Goal: Task Accomplishment & Management: Use online tool/utility

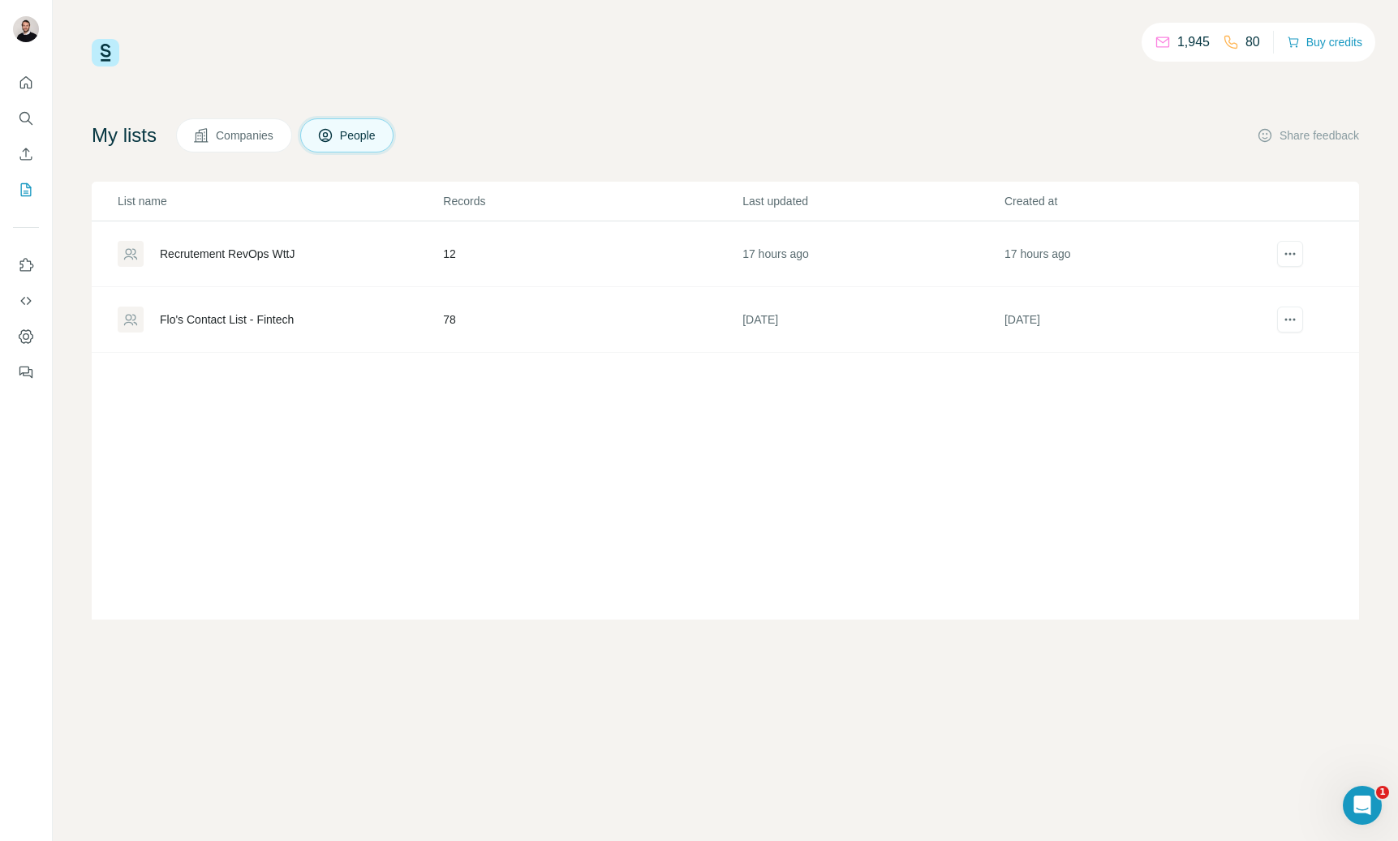
click at [250, 260] on div "Recrutement RevOps WttJ" at bounding box center [227, 254] width 135 height 16
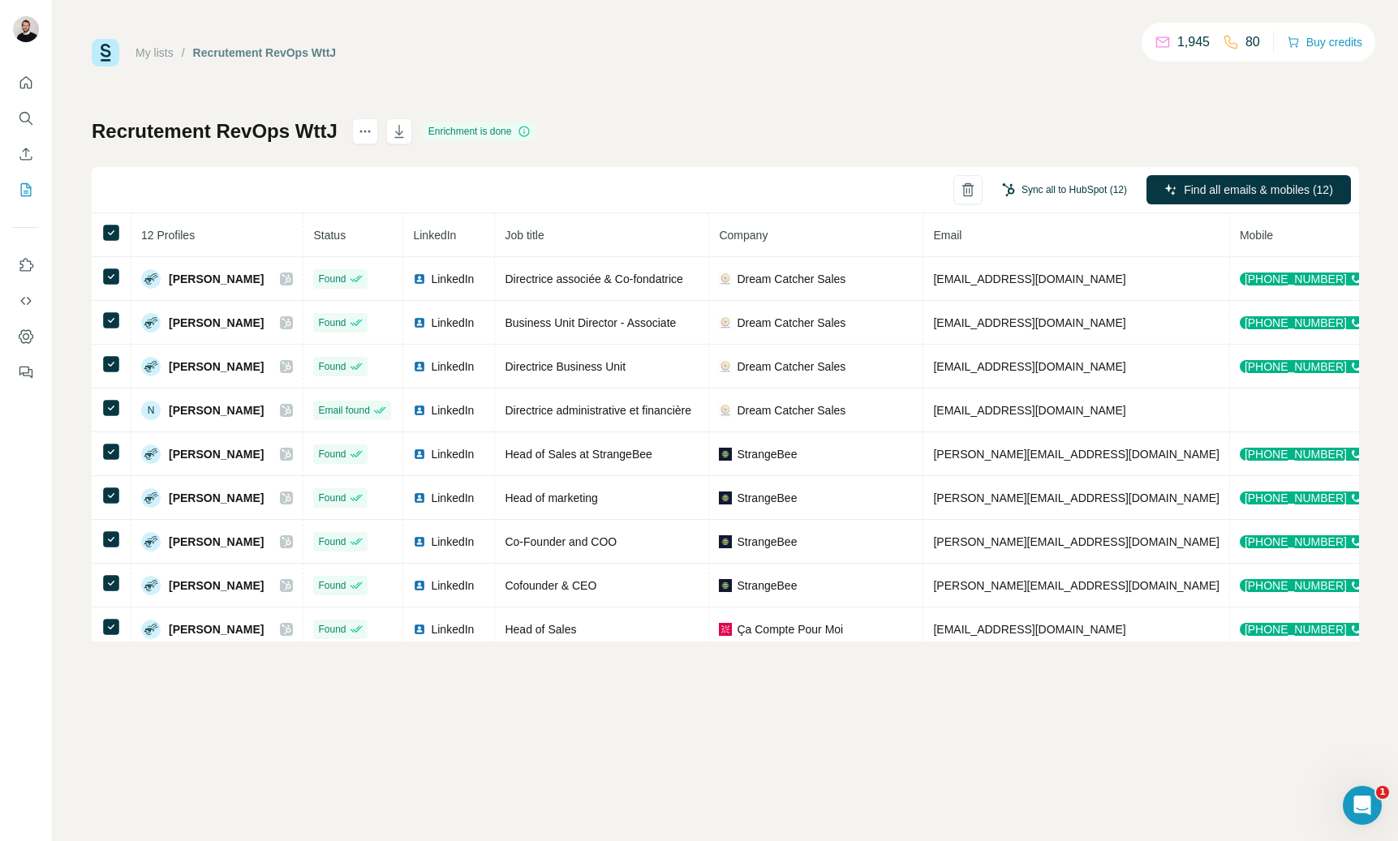
click at [1095, 193] on button "Sync all to HubSpot (12)" at bounding box center [1065, 190] width 148 height 24
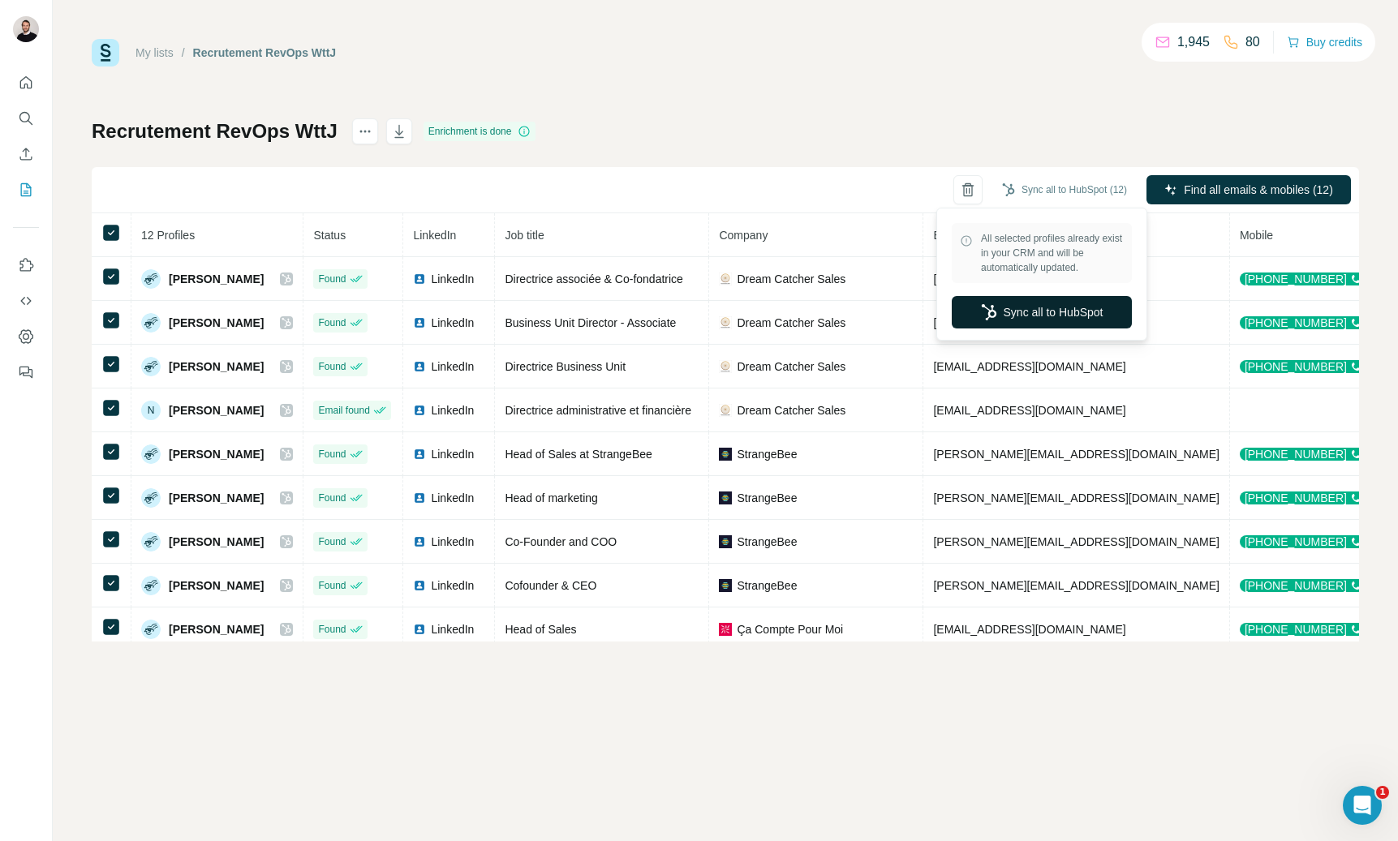
click at [1043, 313] on button "Sync all to HubSpot" at bounding box center [1042, 312] width 180 height 32
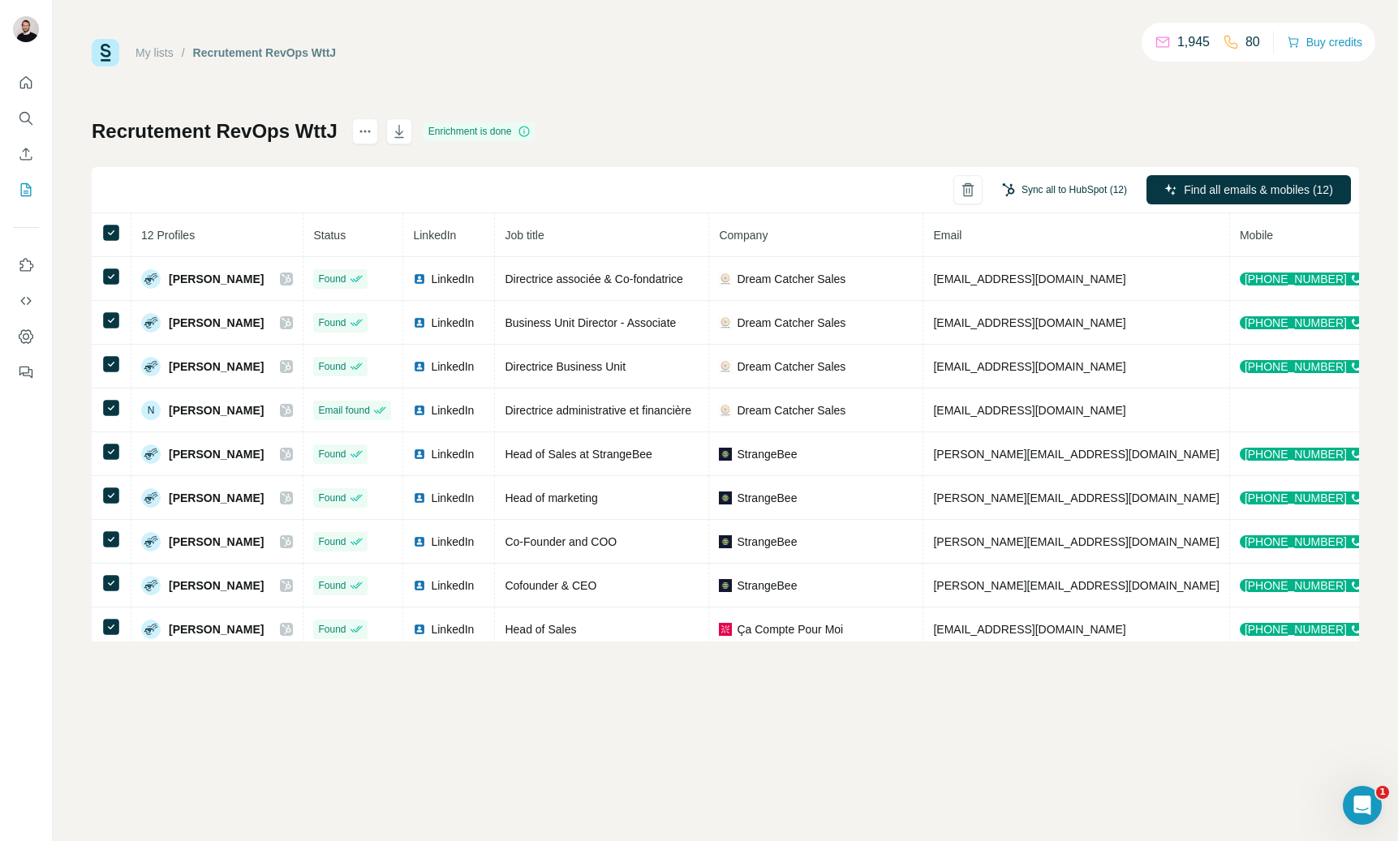
click at [1063, 191] on button "Sync all to HubSpot (12)" at bounding box center [1065, 190] width 148 height 24
click at [990, 124] on div "Recrutement RevOps WttJ Enrichment is done Sync all to HubSpot (12) Find all em…" at bounding box center [725, 379] width 1267 height 523
click at [28, 120] on icon "Search" at bounding box center [26, 118] width 16 height 16
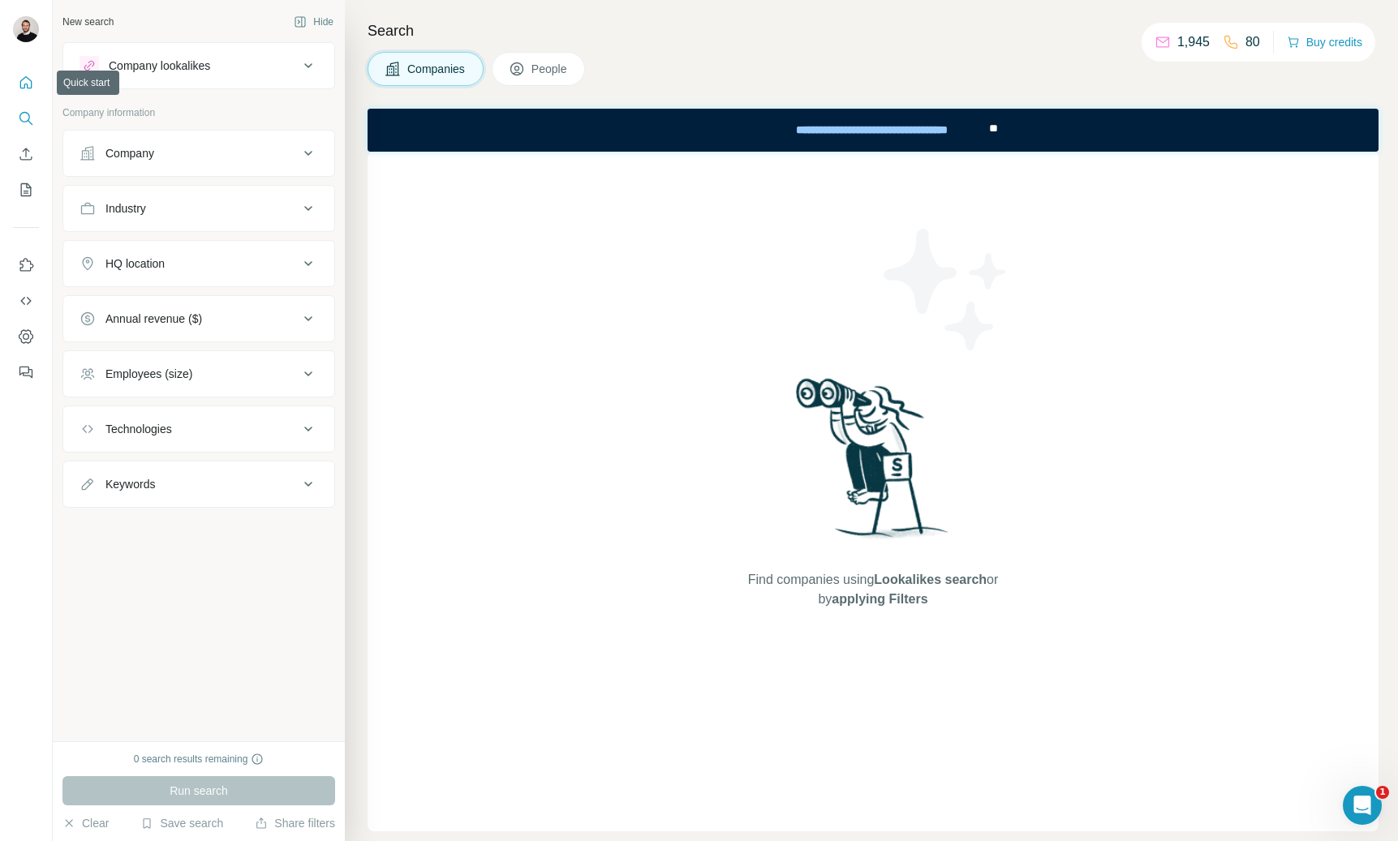
click at [27, 85] on icon "Quick start" at bounding box center [26, 82] width 12 height 12
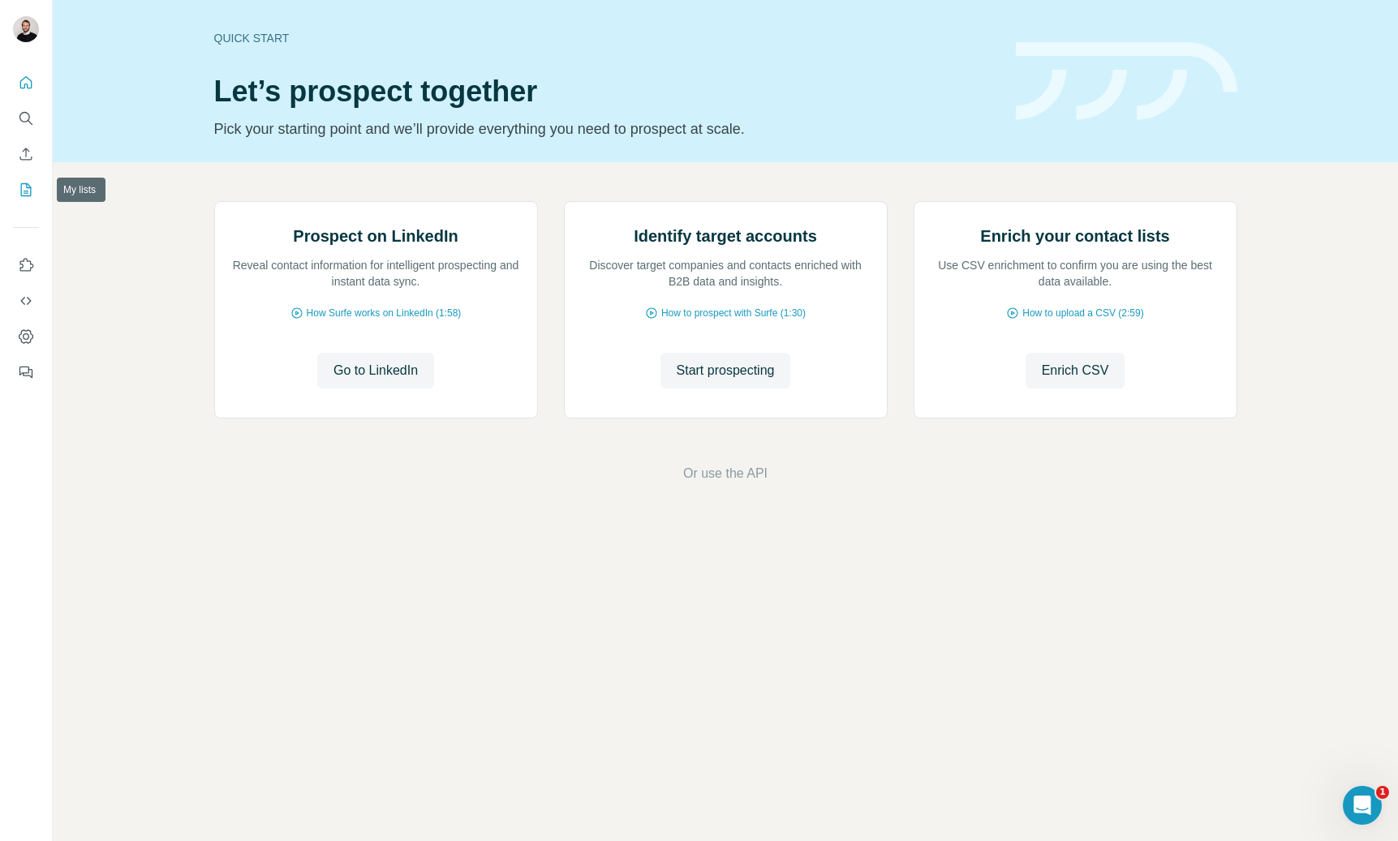
click at [34, 191] on button "My lists" at bounding box center [26, 189] width 26 height 29
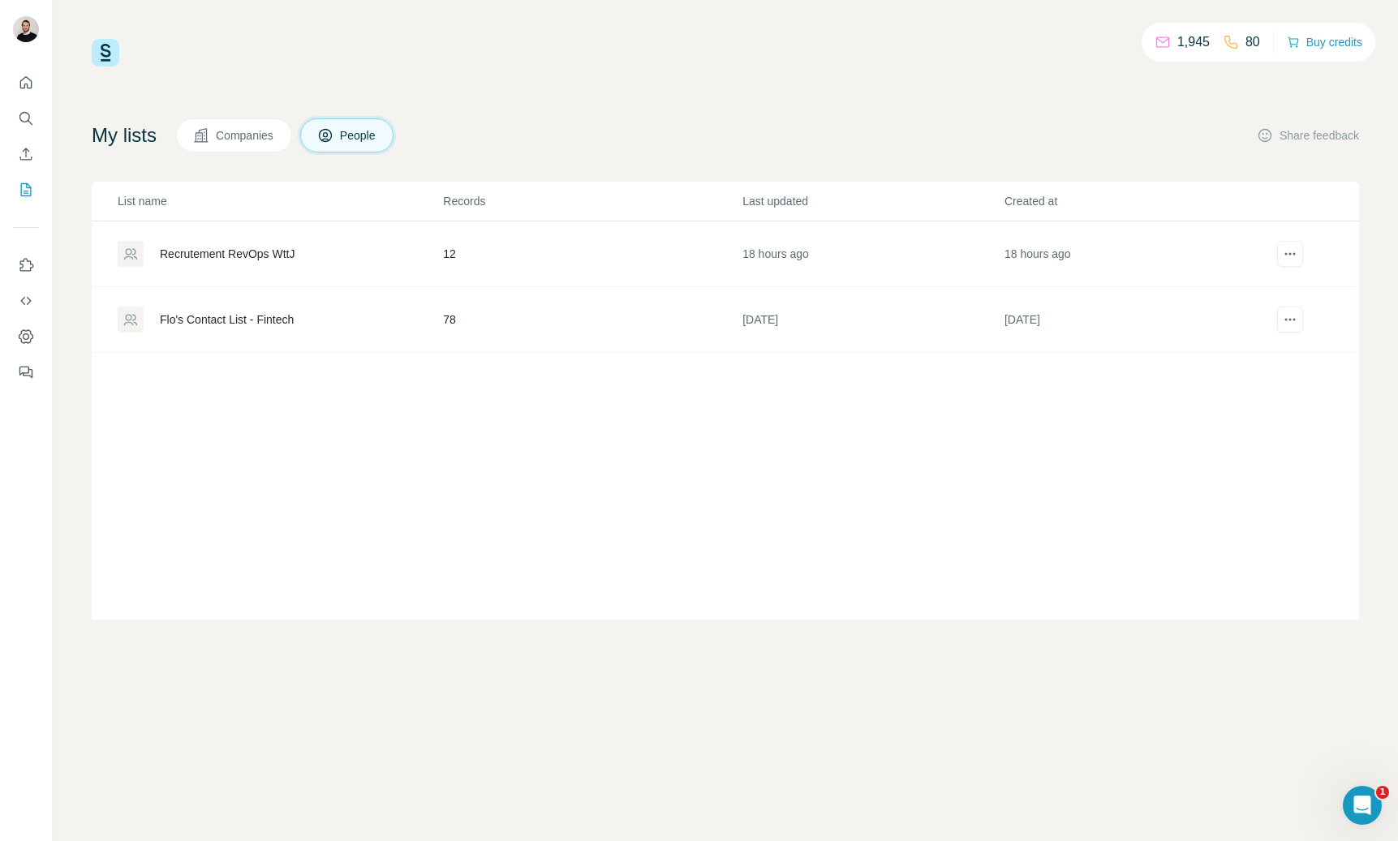
click at [254, 256] on div "Recrutement RevOps WttJ" at bounding box center [227, 254] width 135 height 16
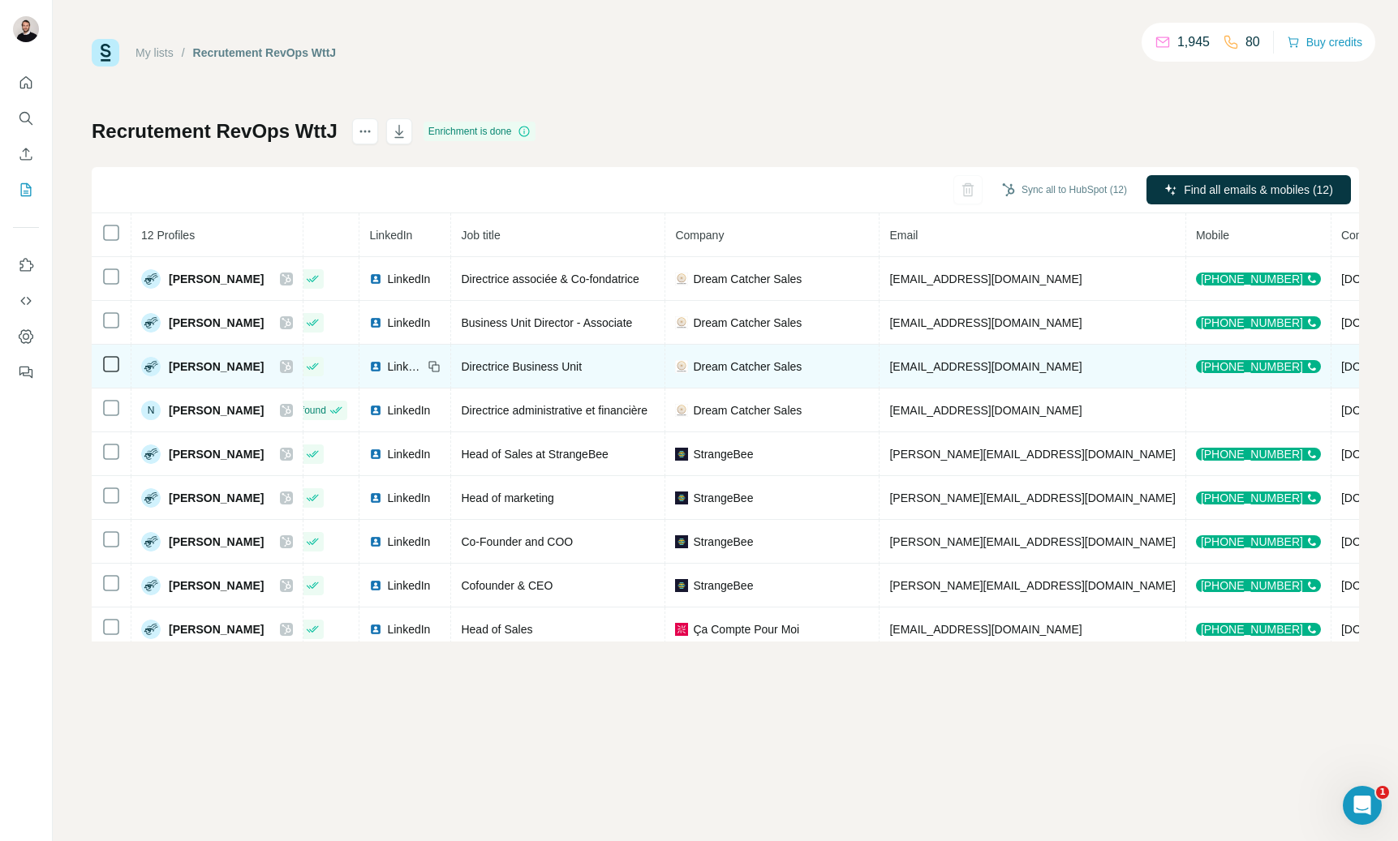
scroll to position [0, 30]
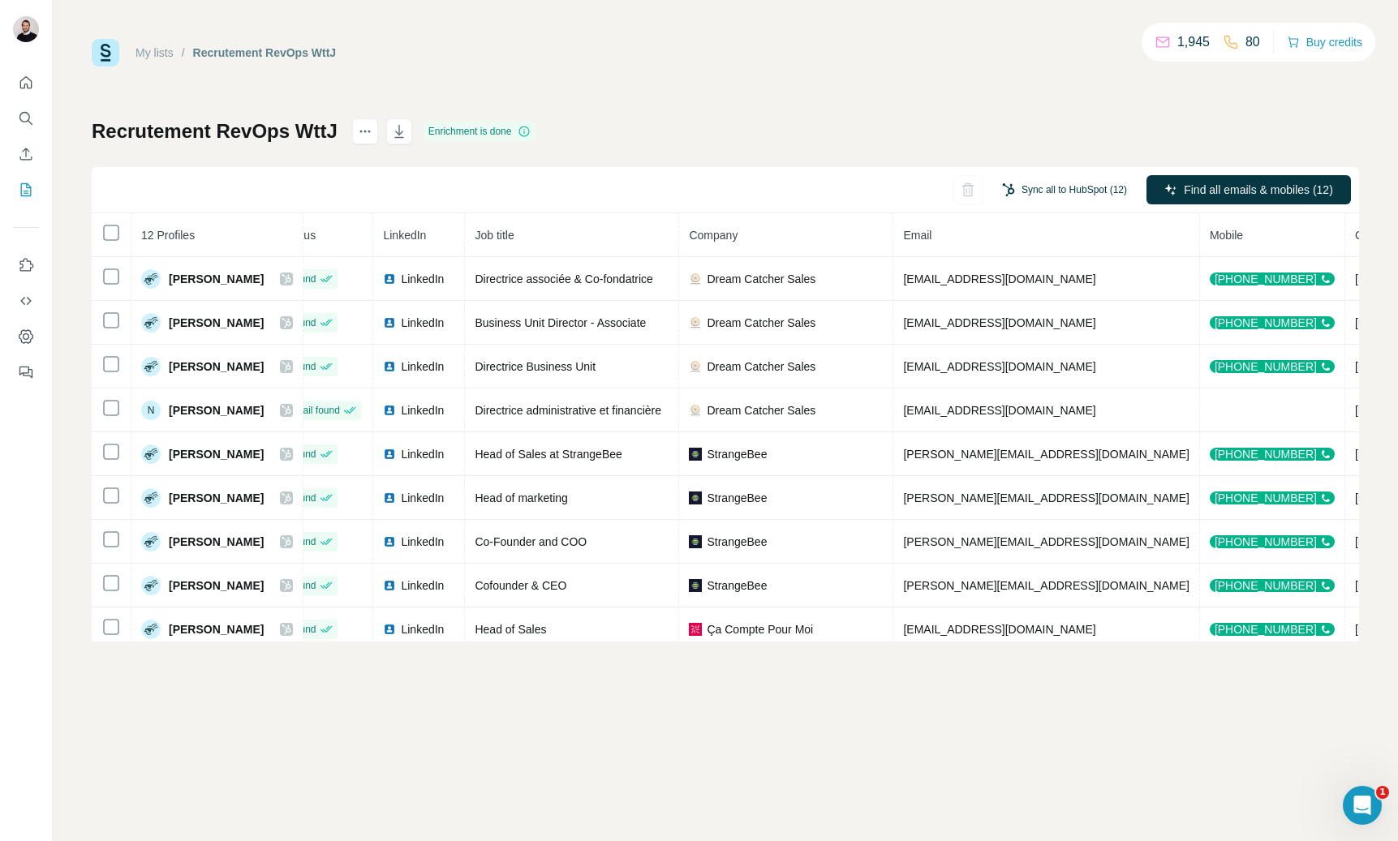
click at [1047, 186] on button "Sync all to HubSpot (12)" at bounding box center [1065, 190] width 148 height 24
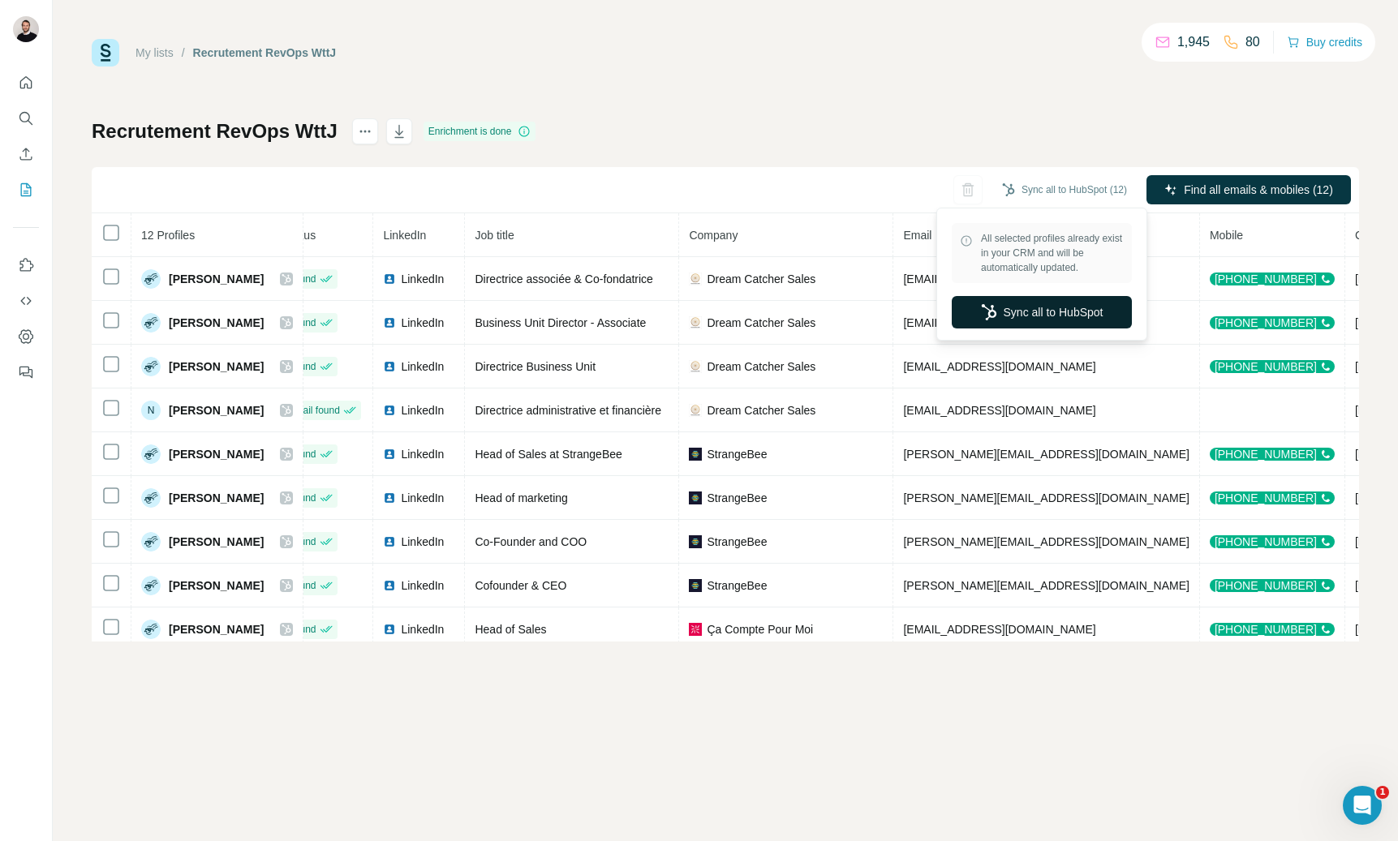
click at [1030, 323] on button "Sync all to HubSpot" at bounding box center [1042, 312] width 180 height 32
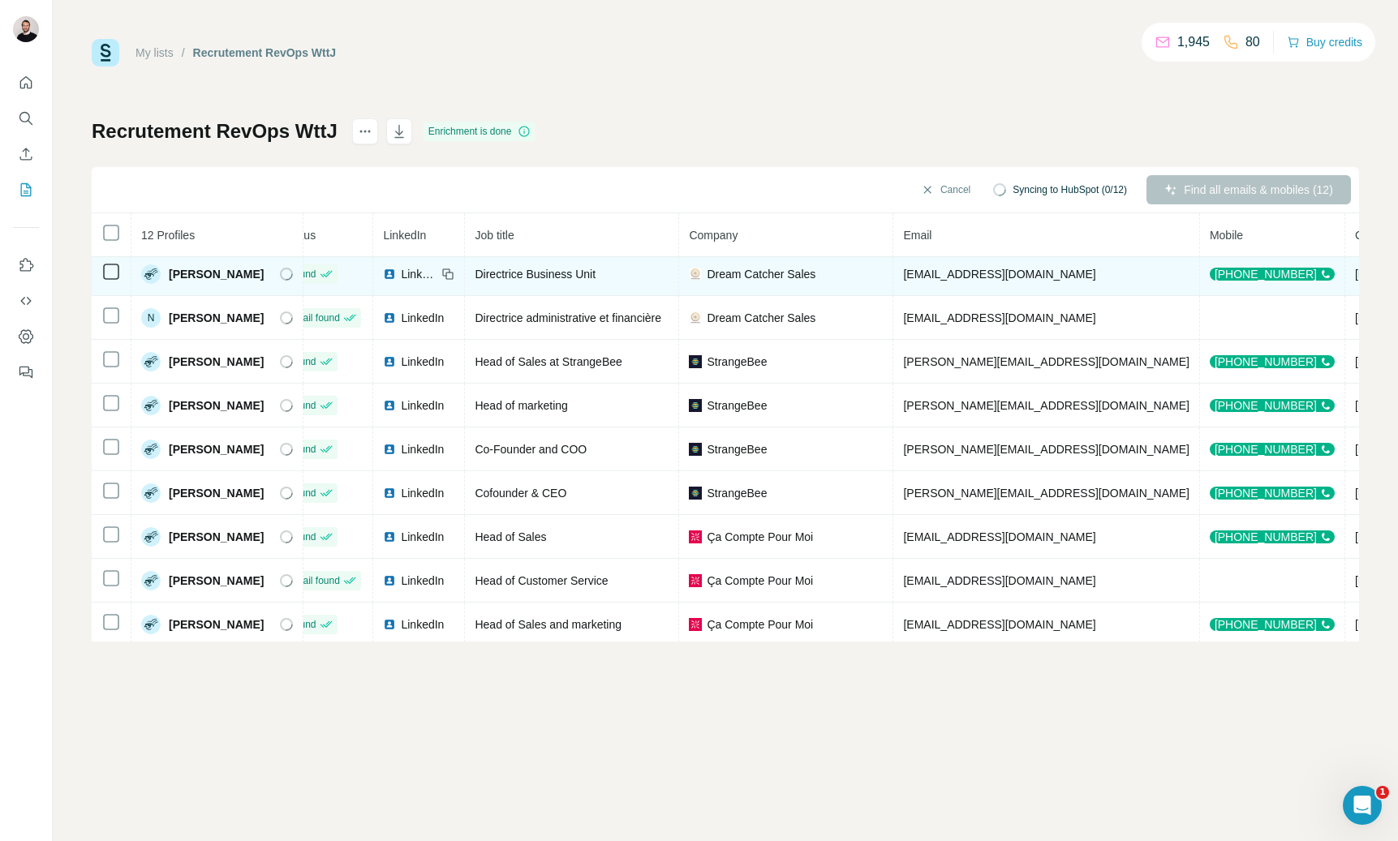
scroll to position [127, 30]
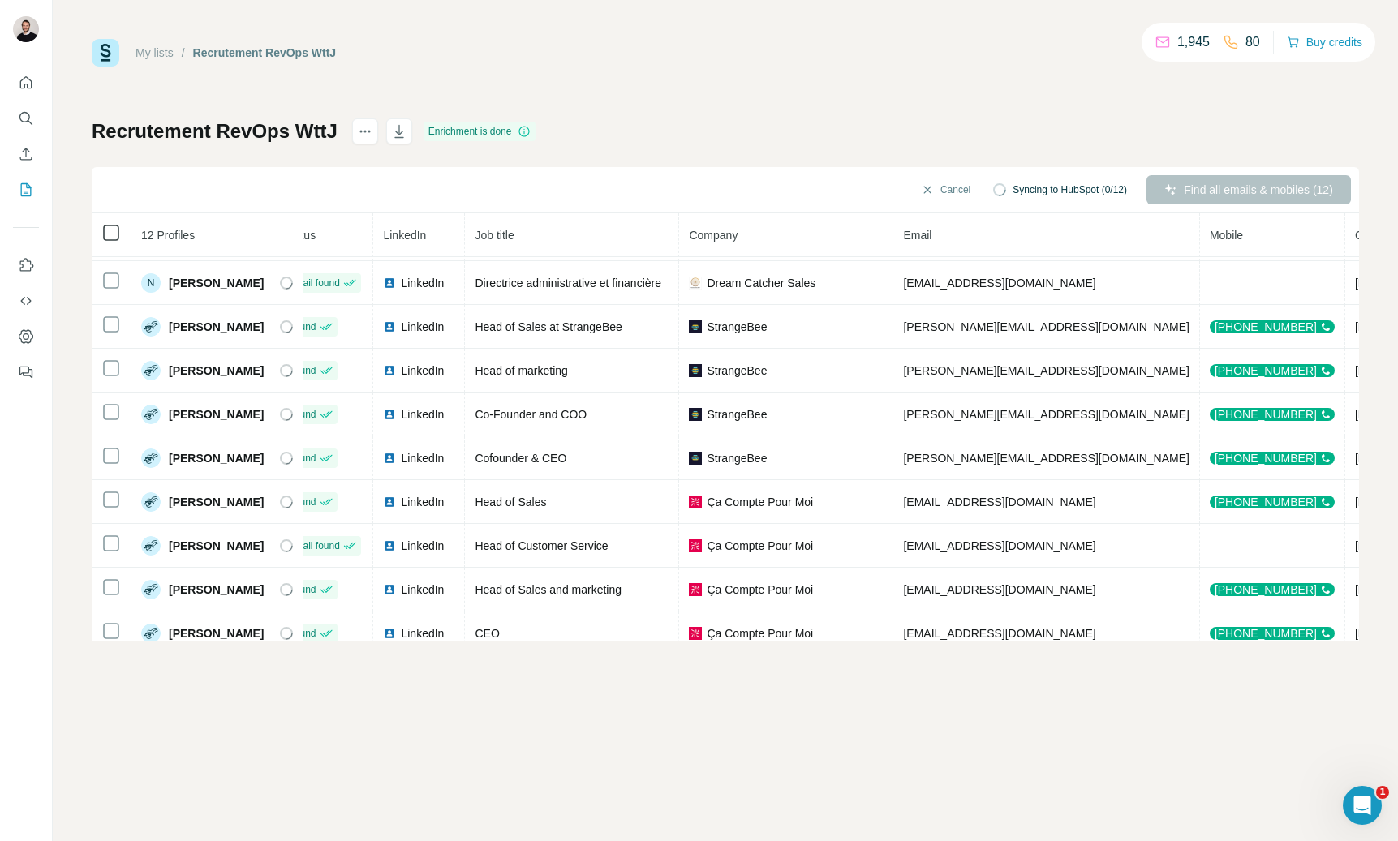
click at [109, 241] on icon at bounding box center [110, 232] width 19 height 19
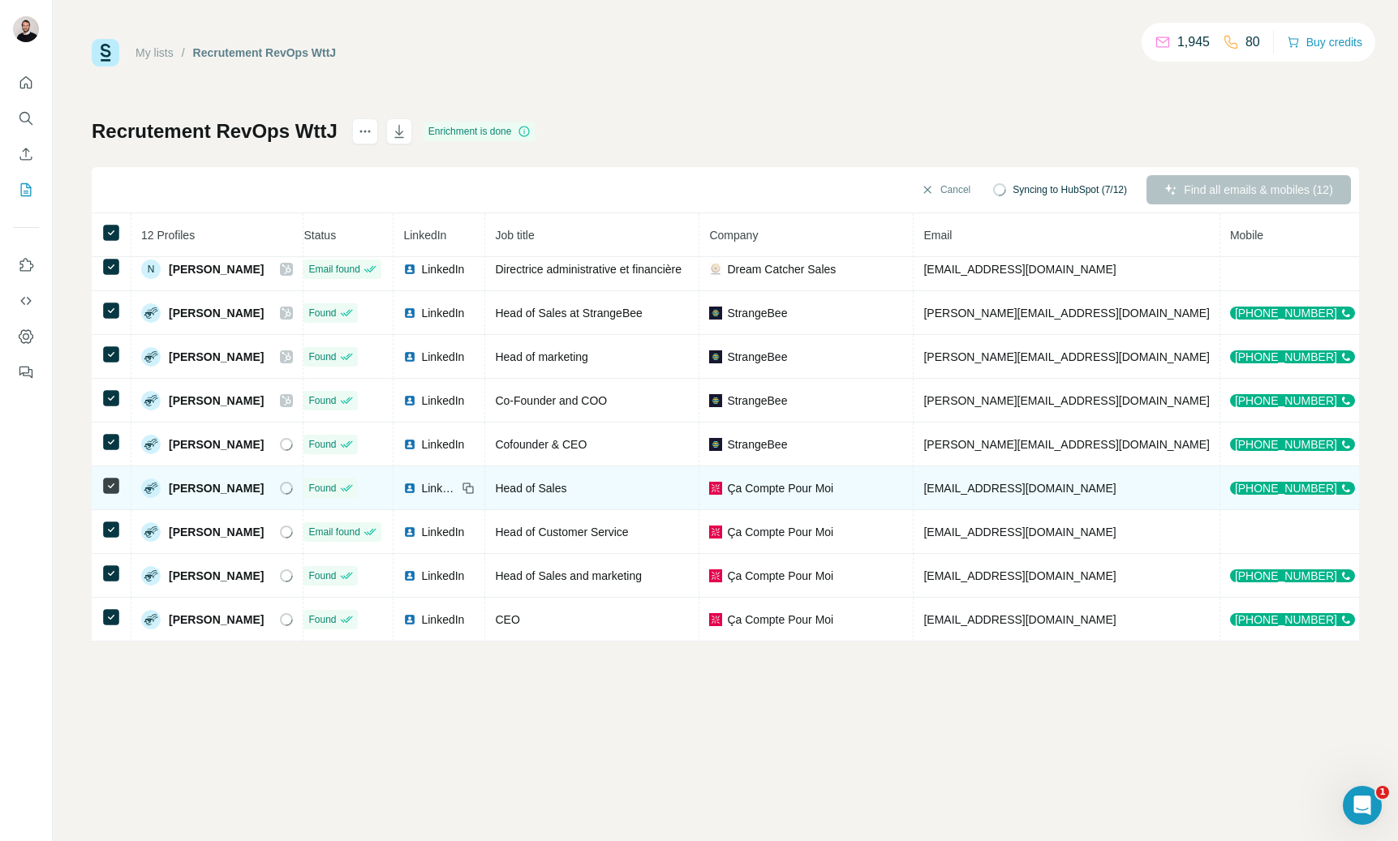
scroll to position [141, 0]
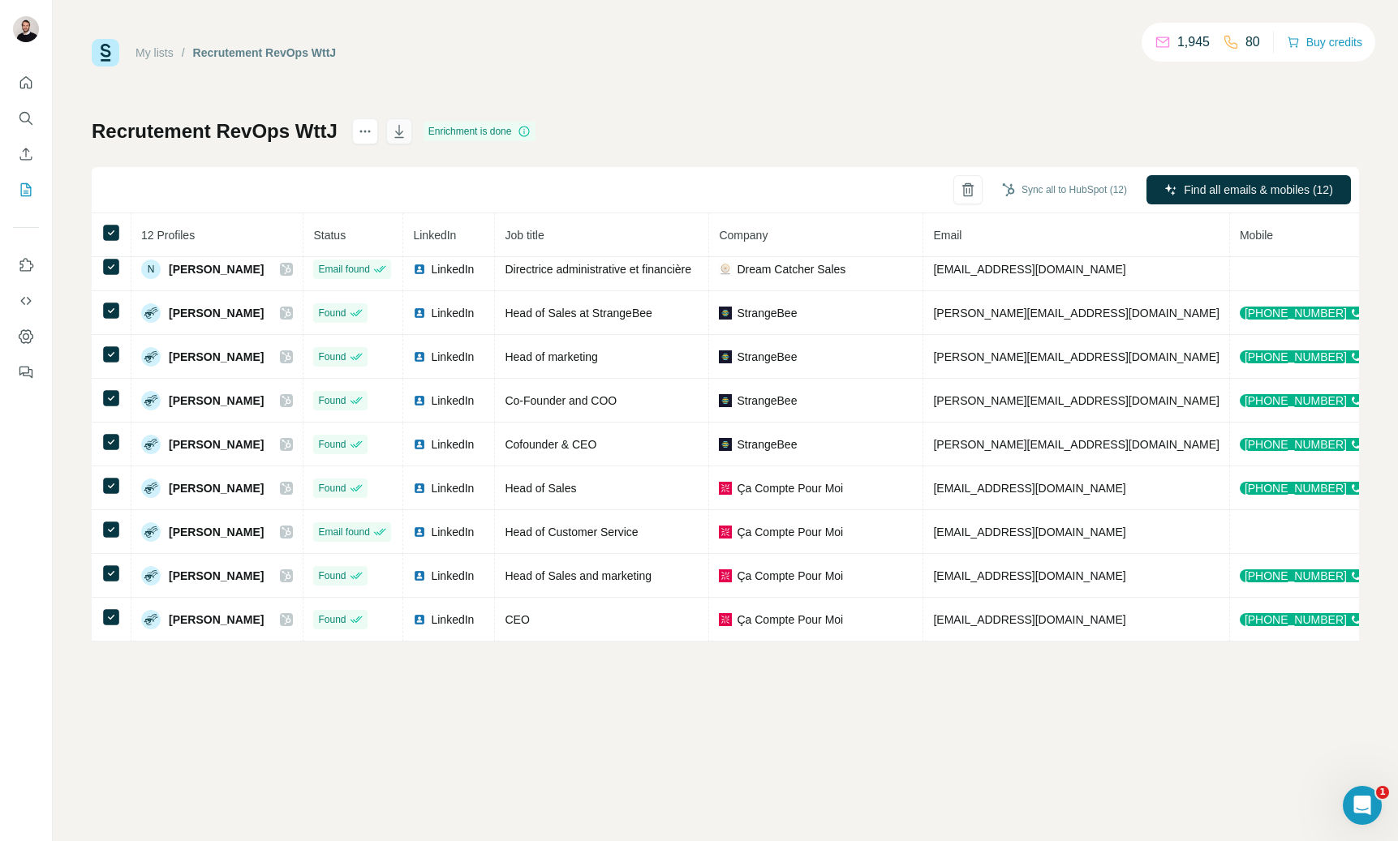
click at [403, 132] on icon "button" at bounding box center [398, 131] width 9 height 13
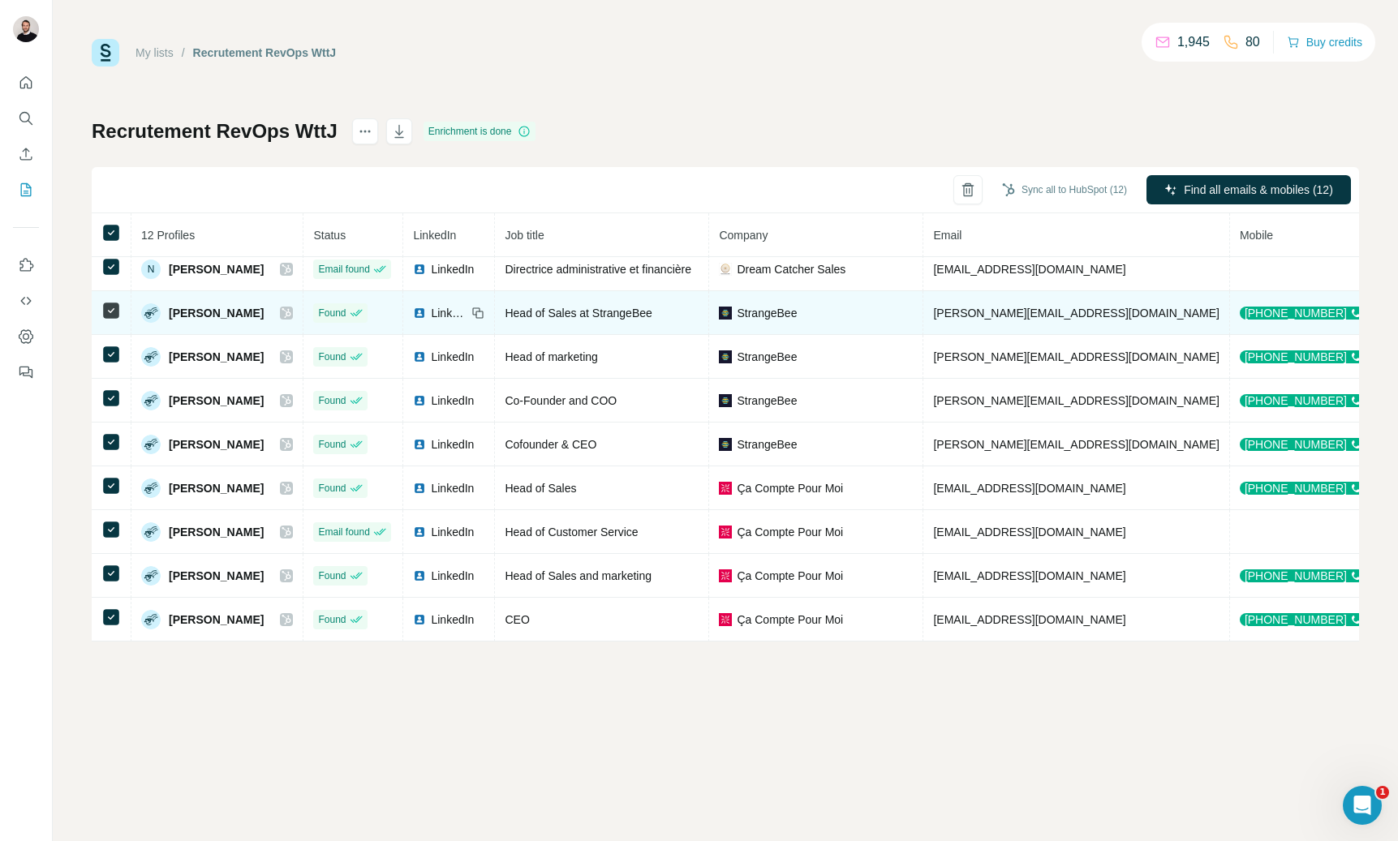
scroll to position [0, 0]
